Goal: Information Seeking & Learning: Learn about a topic

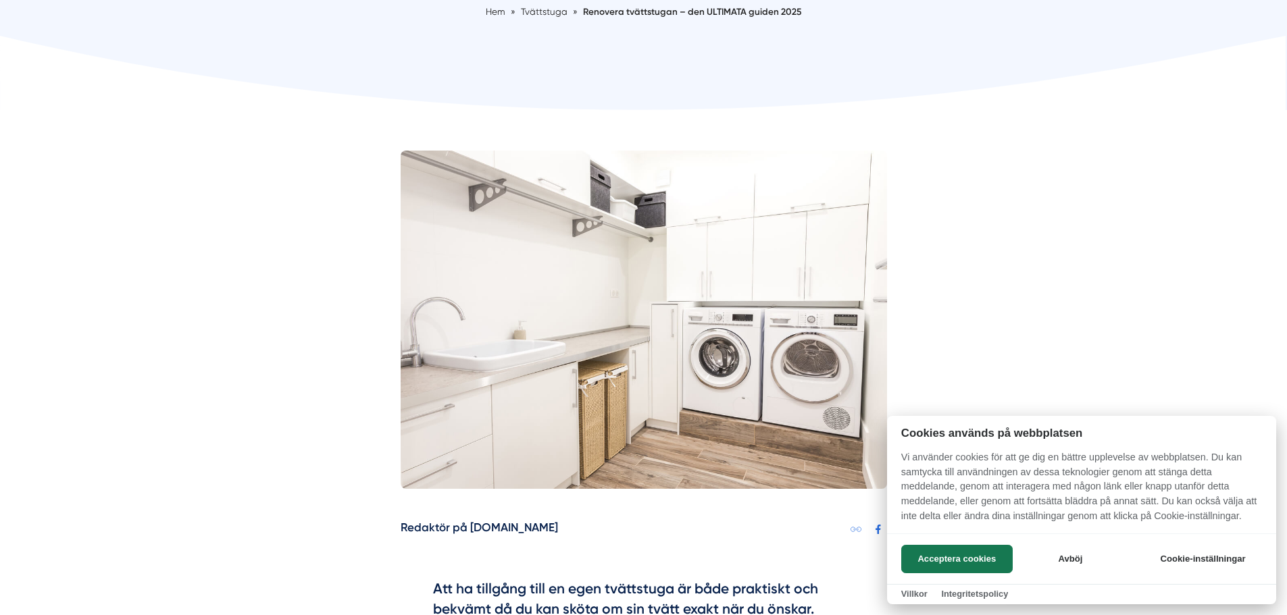
scroll to position [270, 0]
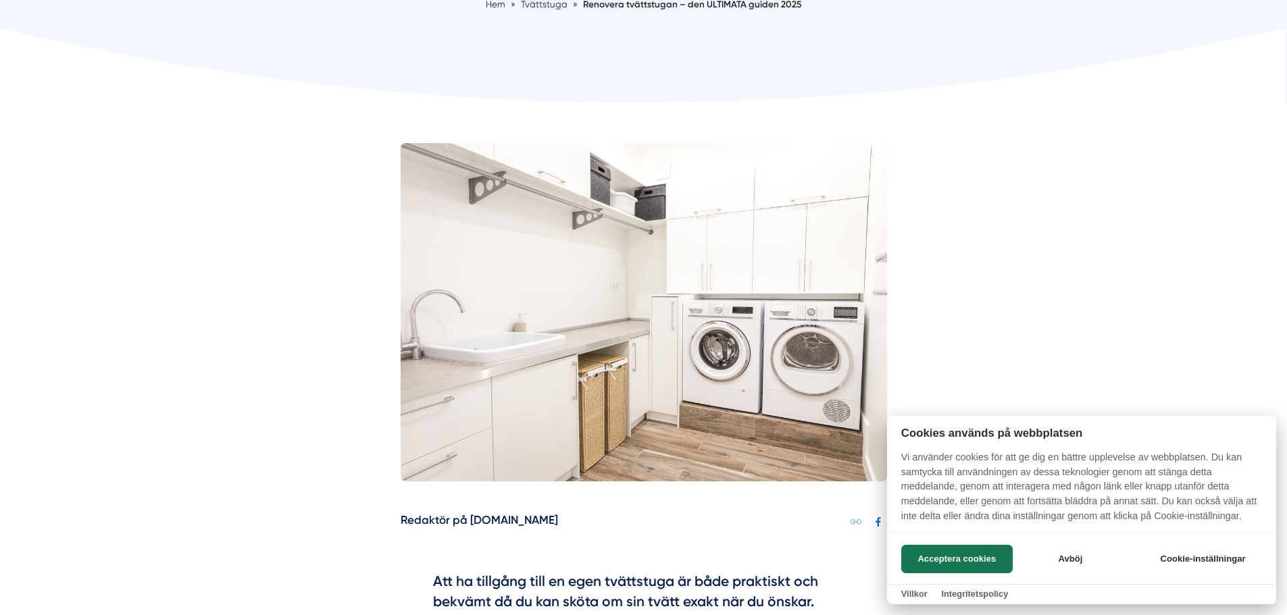
drag, startPoint x: 953, startPoint y: 561, endPoint x: 793, endPoint y: 545, distance: 161.0
click at [946, 560] on button "Acceptera cookies" at bounding box center [956, 559] width 111 height 28
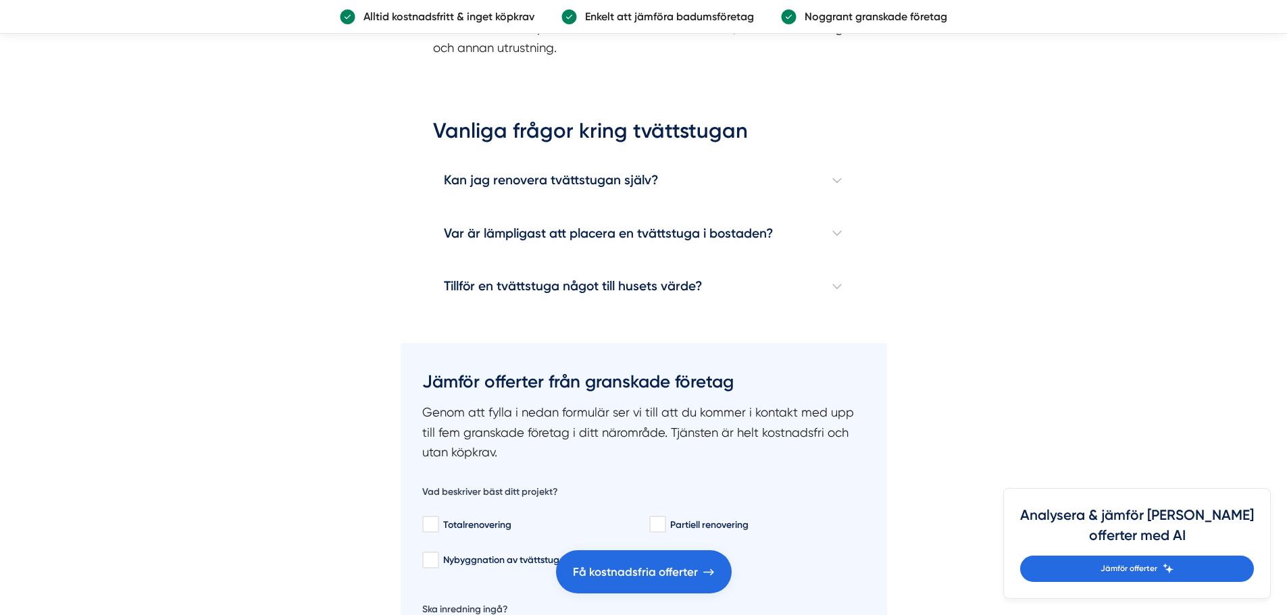
scroll to position [4121, 0]
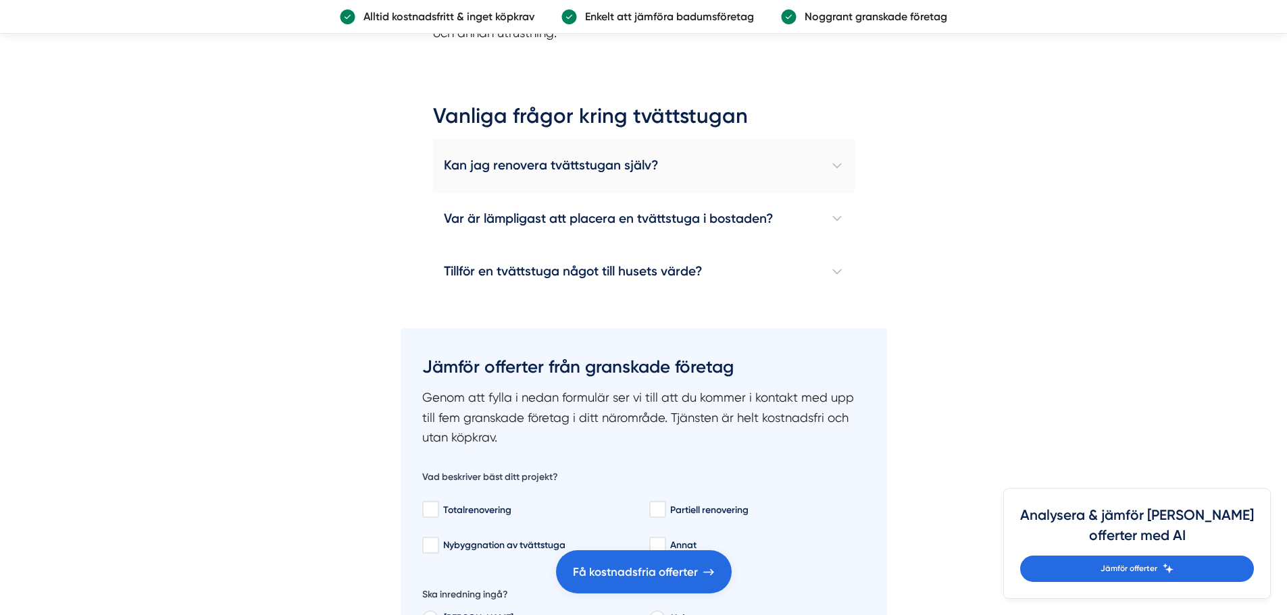
click at [832, 163] on h4 "Kan jag renovera tvättstugan själv?" at bounding box center [644, 165] width 422 height 53
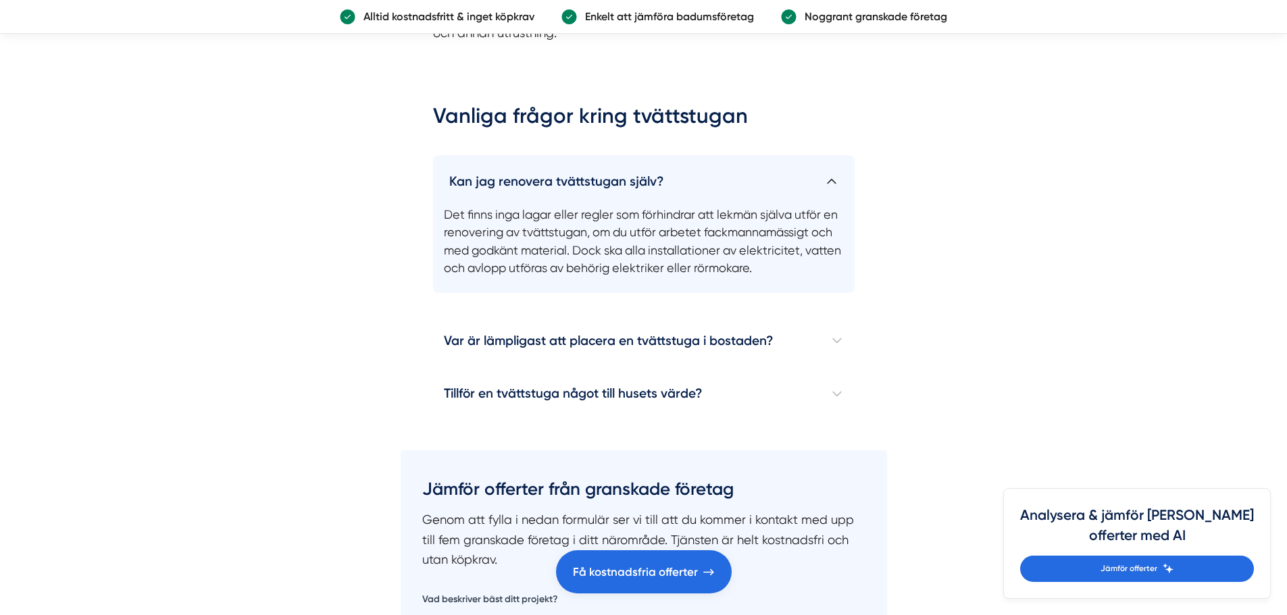
click at [833, 178] on h4 "Kan jag renovera tvättstugan själv?" at bounding box center [644, 175] width 422 height 41
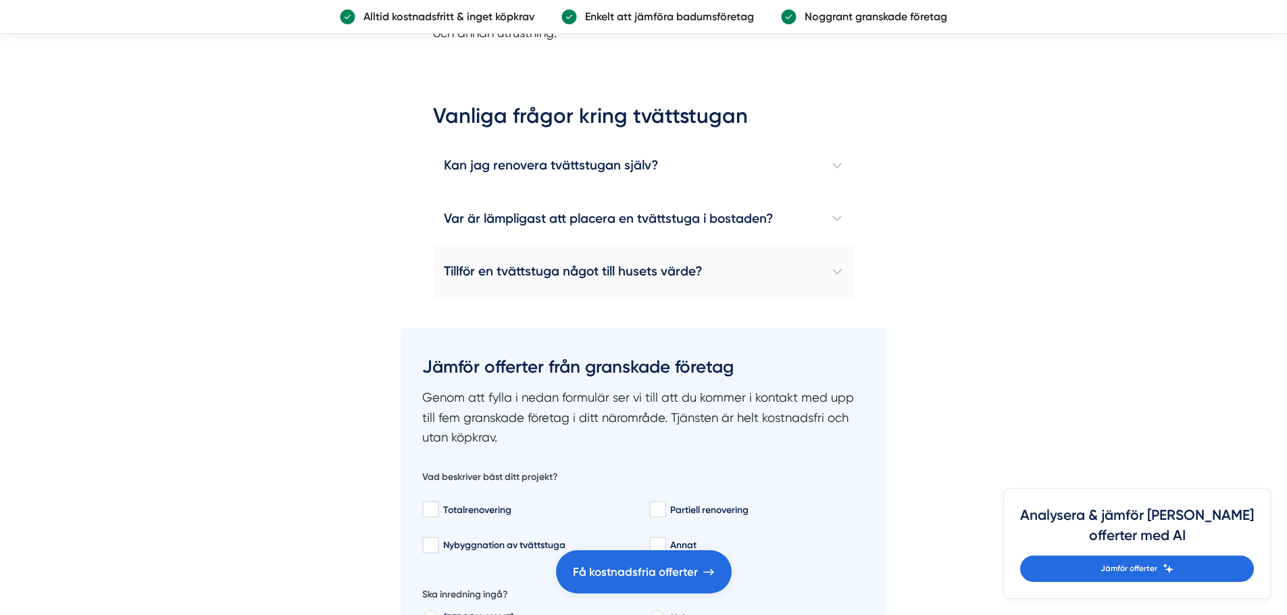
click at [840, 267] on h4 "Tillför en tvättstuga något till husets värde?" at bounding box center [644, 271] width 422 height 53
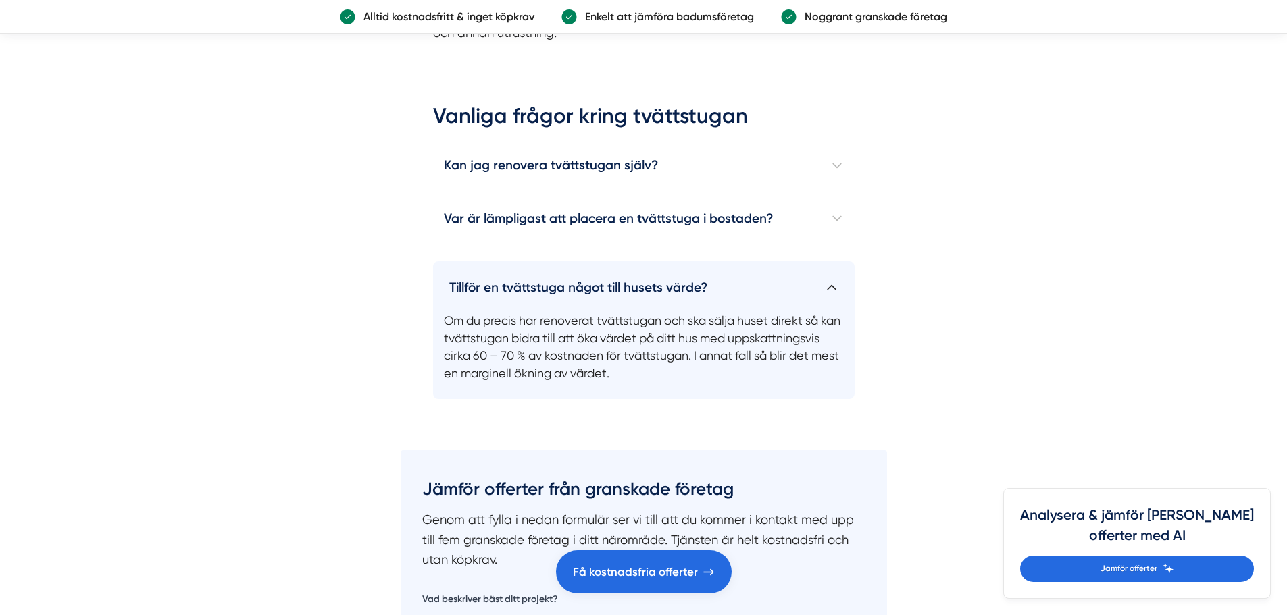
click at [834, 286] on h4 "Tillför en tvättstuga något till husets värde?" at bounding box center [644, 281] width 422 height 41
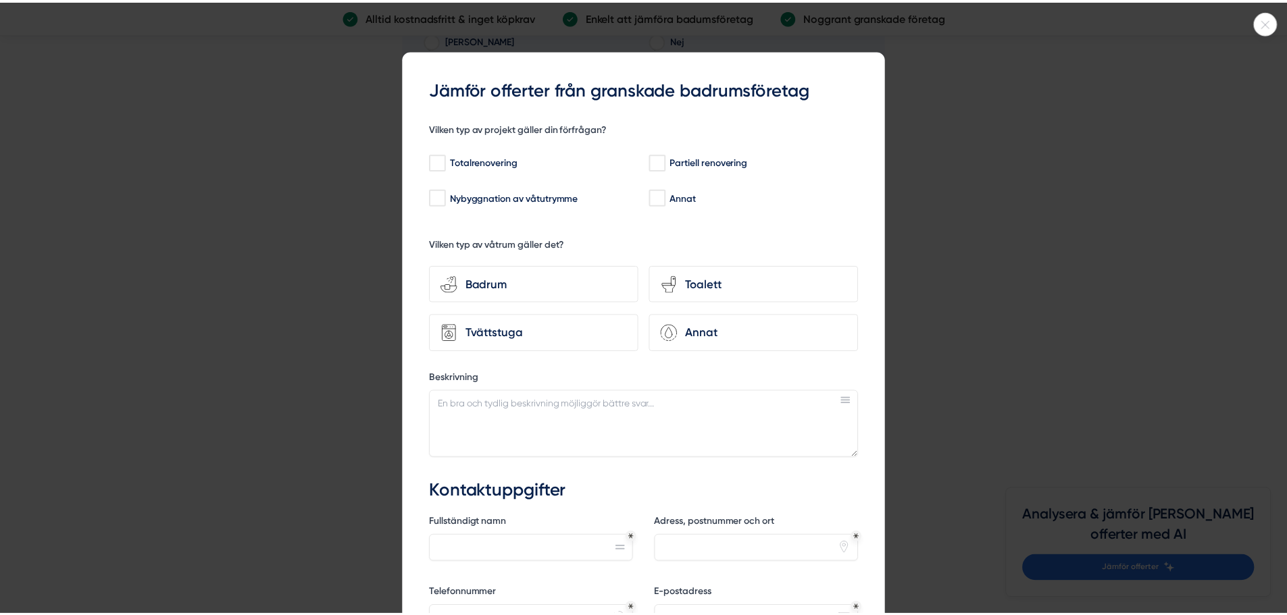
scroll to position [4729, 0]
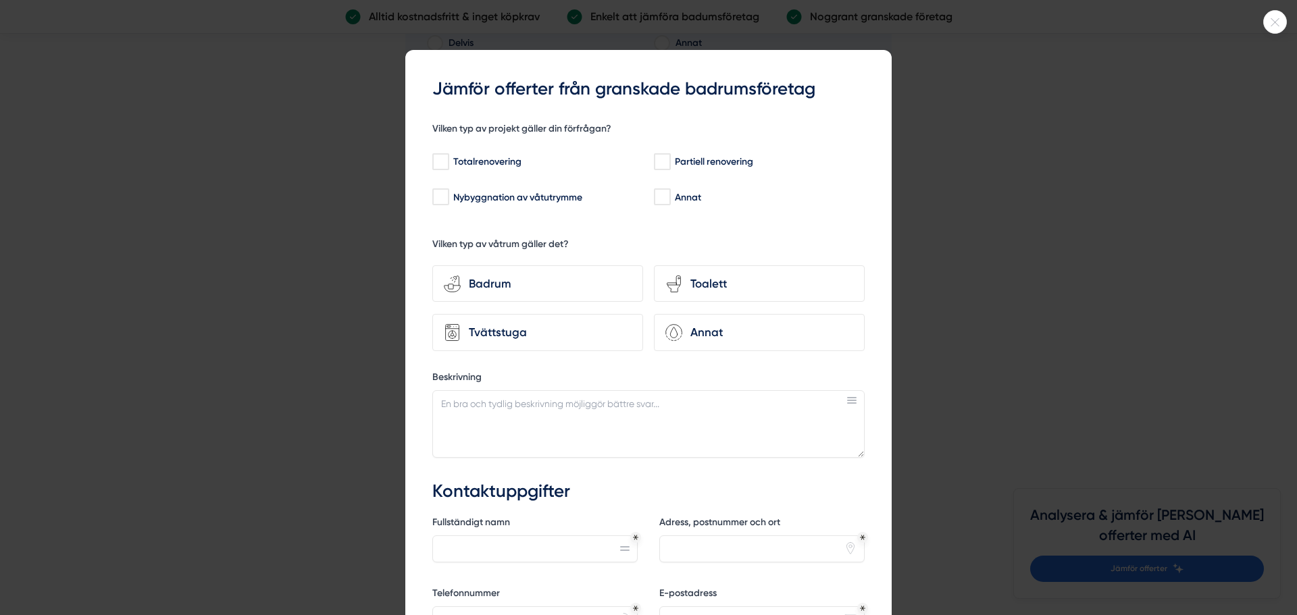
click at [1274, 18] on icon at bounding box center [1275, 22] width 22 height 8
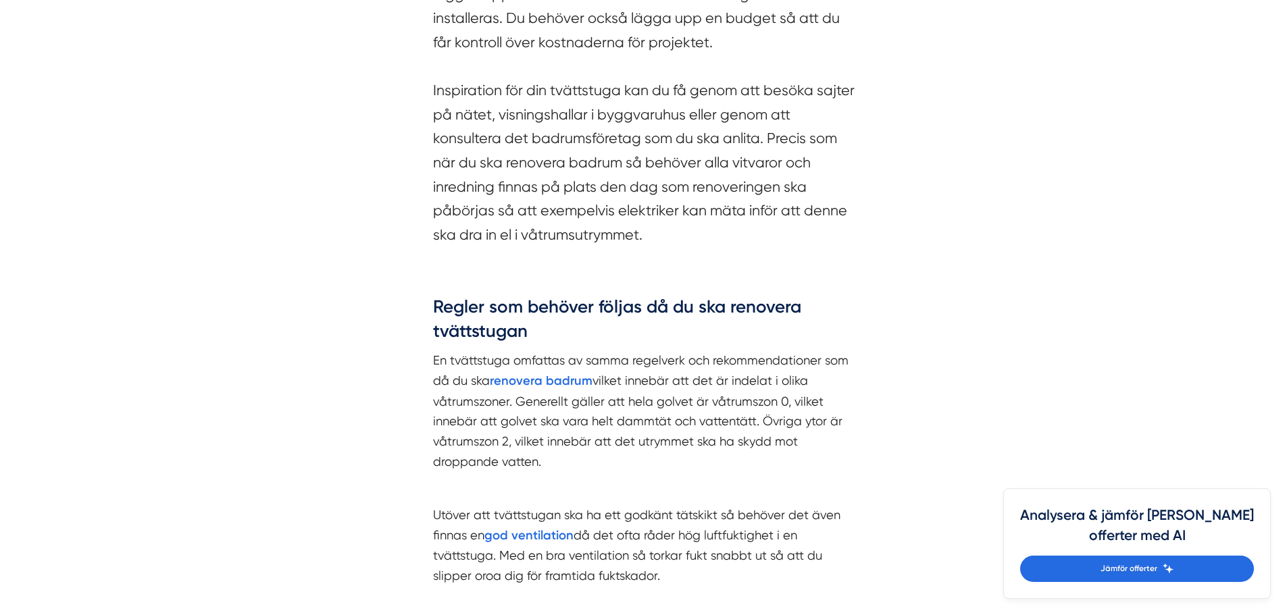
scroll to position [1216, 0]
click at [523, 377] on strong "renovera badrum" at bounding box center [541, 379] width 103 height 15
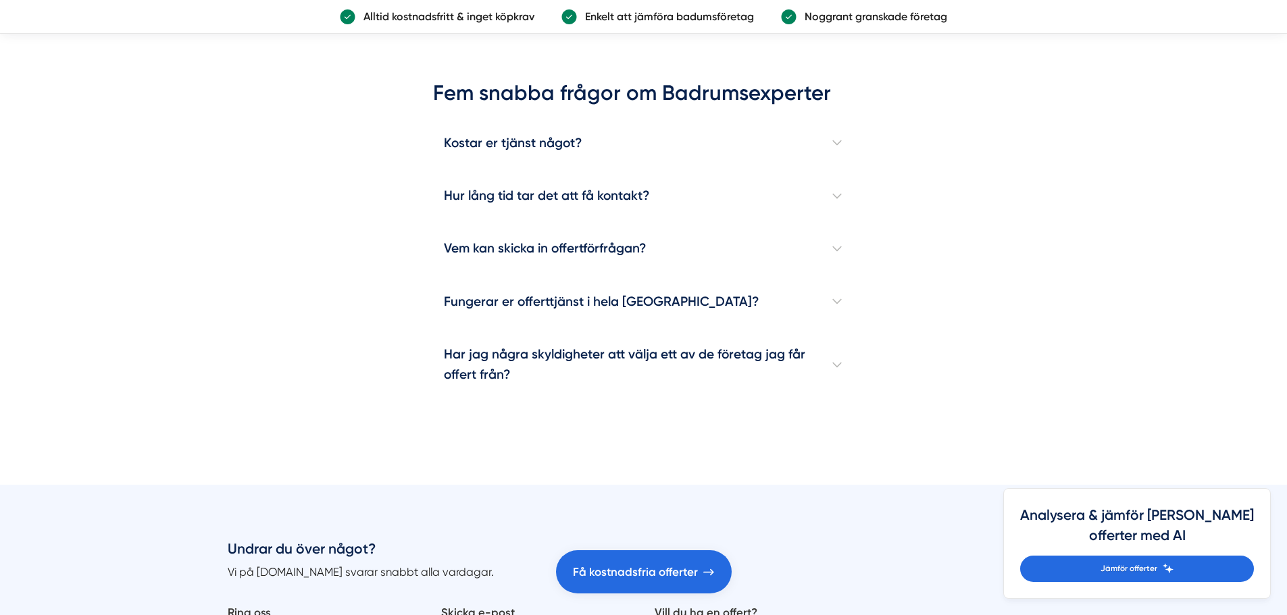
scroll to position [8850, 0]
